Goal: Information Seeking & Learning: Compare options

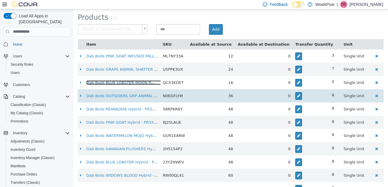
scroll to position [245, 0]
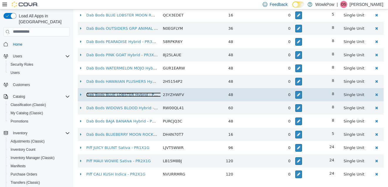
click at [138, 95] on link "Dab Bods BLUE LOBSTER Hybrid - PR3X0.5G" at bounding box center [128, 94] width 85 height 4
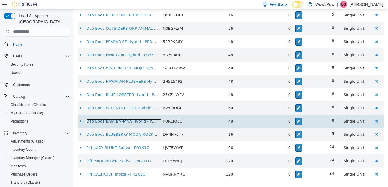
click at [136, 122] on link "Dab Bods BAJA BANANA Hybrid - PR3X0.5G" at bounding box center [127, 120] width 83 height 4
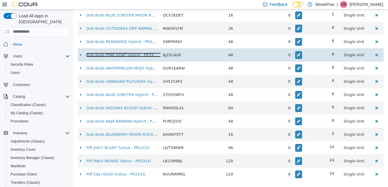
click at [137, 53] on link "Dab Bods PINK GOAT Hybrid - PR3X0.5G" at bounding box center [124, 54] width 77 height 4
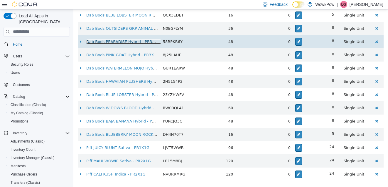
click at [135, 40] on link "Dab Bods PEARADISE Hybrid - PR3X0.5G" at bounding box center [125, 41] width 78 height 4
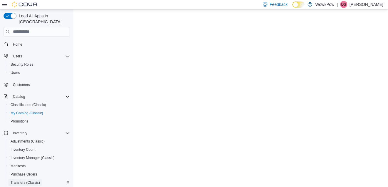
click at [14, 179] on span "Transfers (Classic)" at bounding box center [25, 182] width 29 height 7
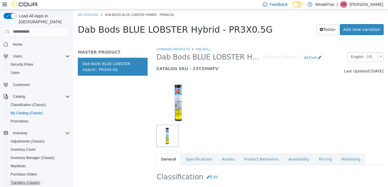
scroll to position [41, 0]
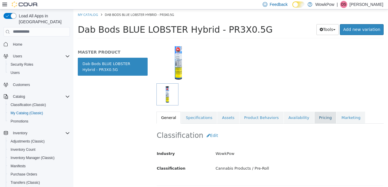
click at [315, 120] on link "Pricing" at bounding box center [326, 117] width 22 height 12
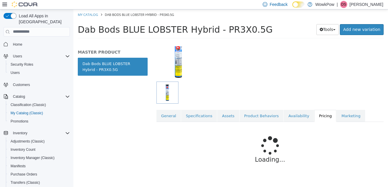
scroll to position [43, 0]
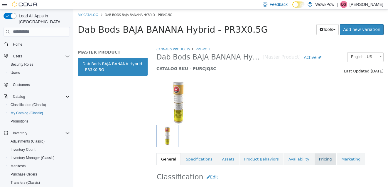
click at [319, 157] on link "Pricing" at bounding box center [326, 158] width 22 height 12
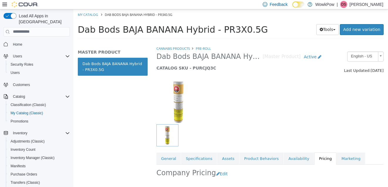
scroll to position [75, 0]
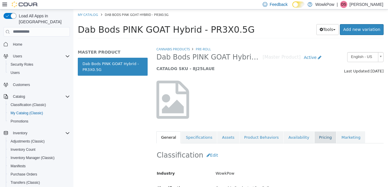
click at [315, 136] on link "Pricing" at bounding box center [326, 137] width 22 height 12
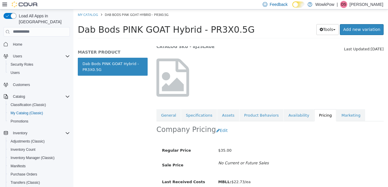
scroll to position [22, 0]
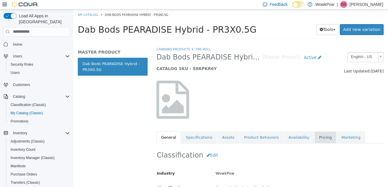
click at [315, 141] on link "Pricing" at bounding box center [326, 137] width 22 height 12
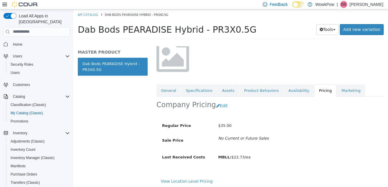
scroll to position [48, 0]
